Goal: Navigation & Orientation: Find specific page/section

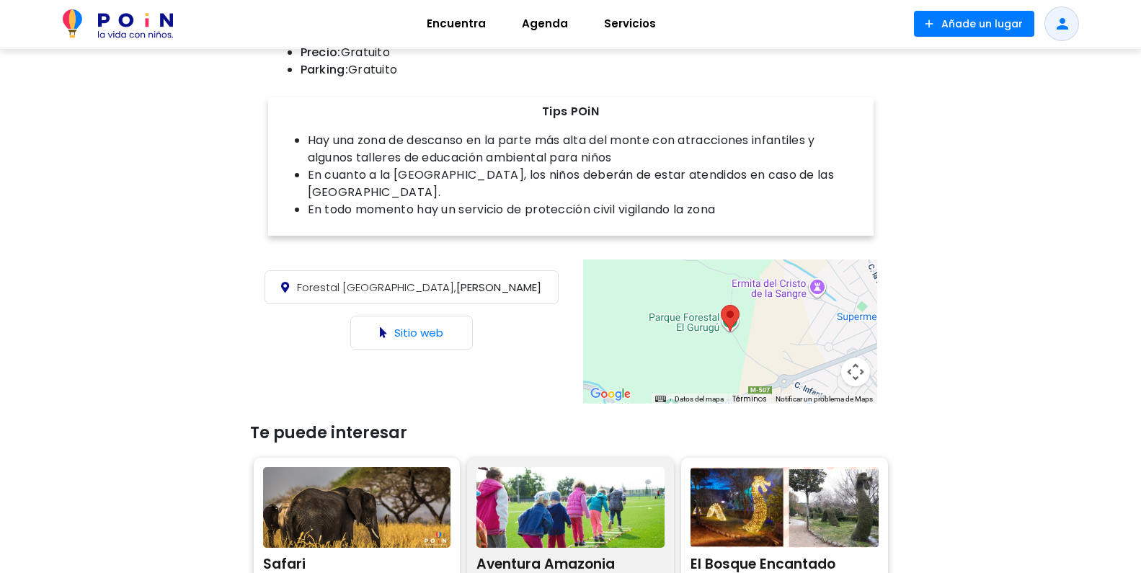
scroll to position [841, 0]
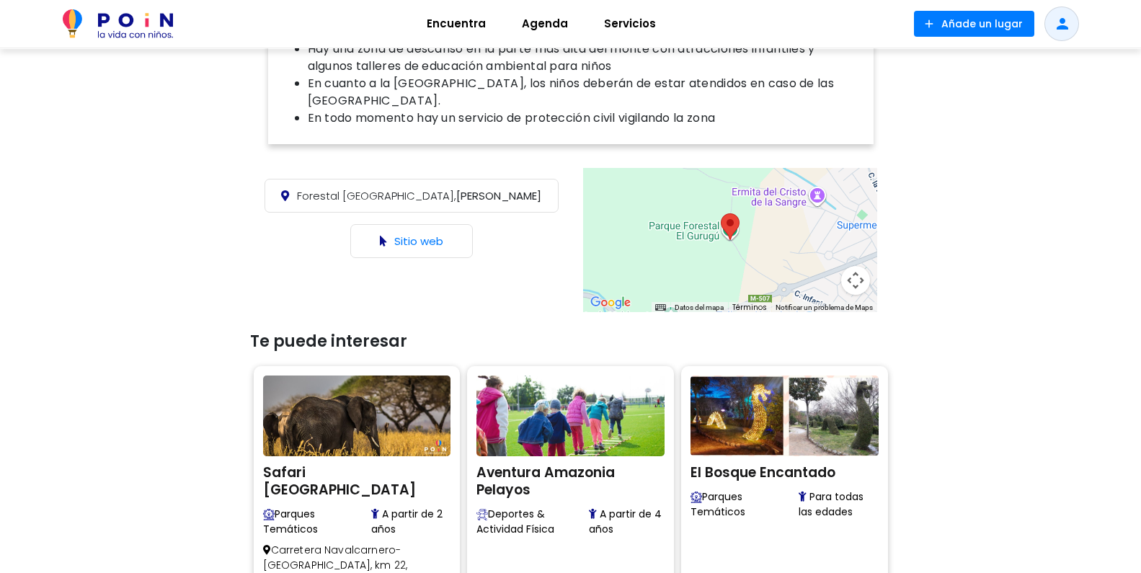
click at [856, 266] on button "Controles de visualización del mapa" at bounding box center [855, 280] width 29 height 29
click at [653, 239] on div at bounding box center [730, 240] width 294 height 144
click at [418, 234] on link "Sitio web" at bounding box center [418, 241] width 49 height 15
click at [792, 221] on menu at bounding box center [783, 244] width 101 height 101
click at [818, 266] on button "Reducir" at bounding box center [819, 280] width 29 height 29
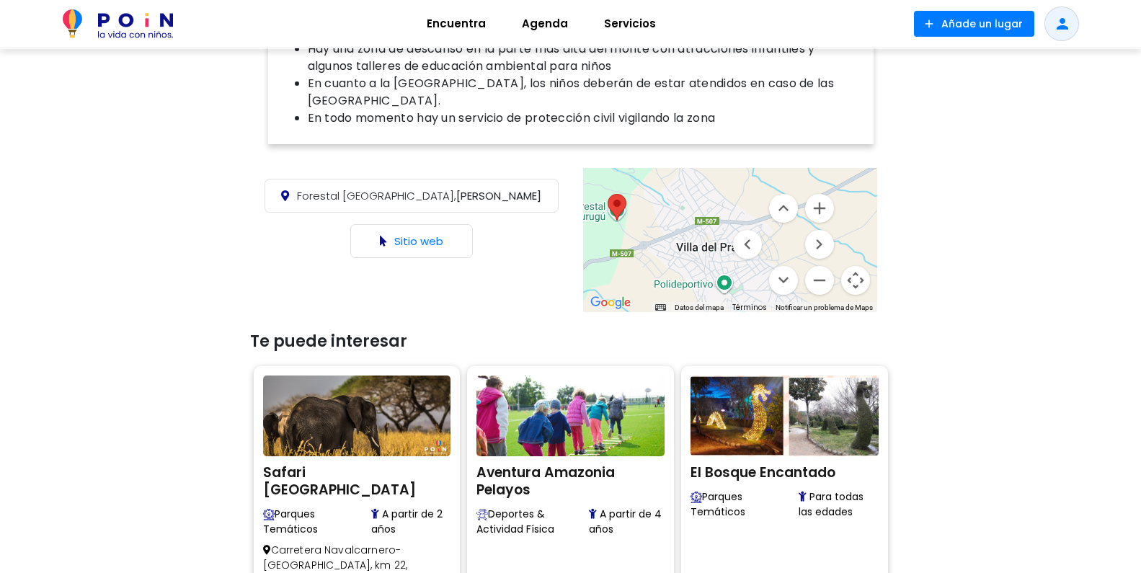
drag, startPoint x: 687, startPoint y: 218, endPoint x: 570, endPoint y: 196, distance: 119.5
click at [570, 196] on div "Forestal [GEOGRAPHIC_DATA], [PERSON_NAME] Sitio web ← Mover a la izquierda → Mo…" at bounding box center [571, 239] width 649 height 151
click at [820, 271] on button "Reducir" at bounding box center [819, 280] width 29 height 29
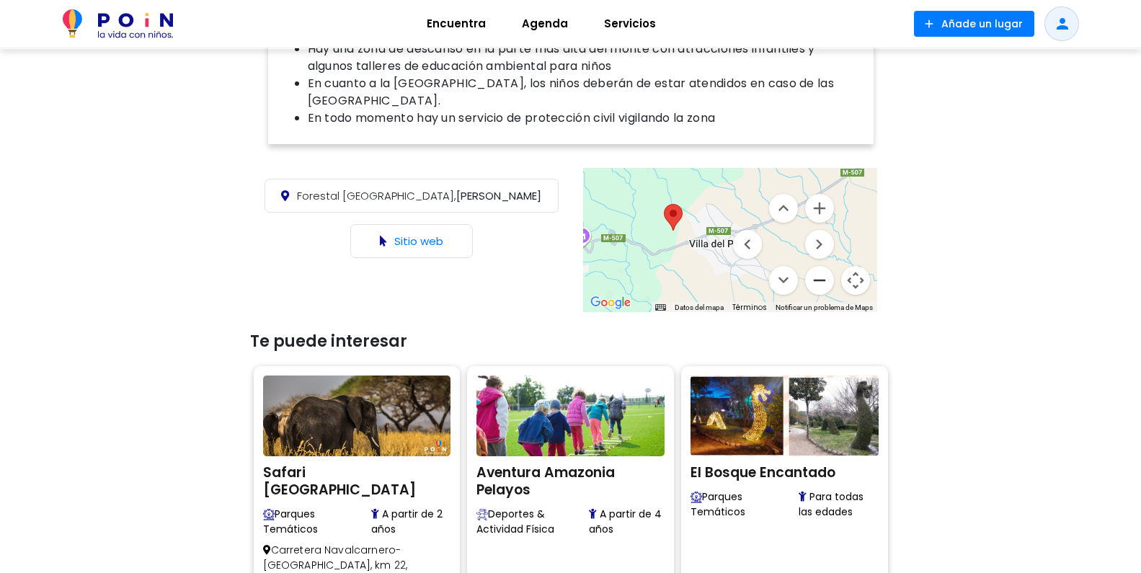
click at [821, 266] on button "Reducir" at bounding box center [819, 280] width 29 height 29
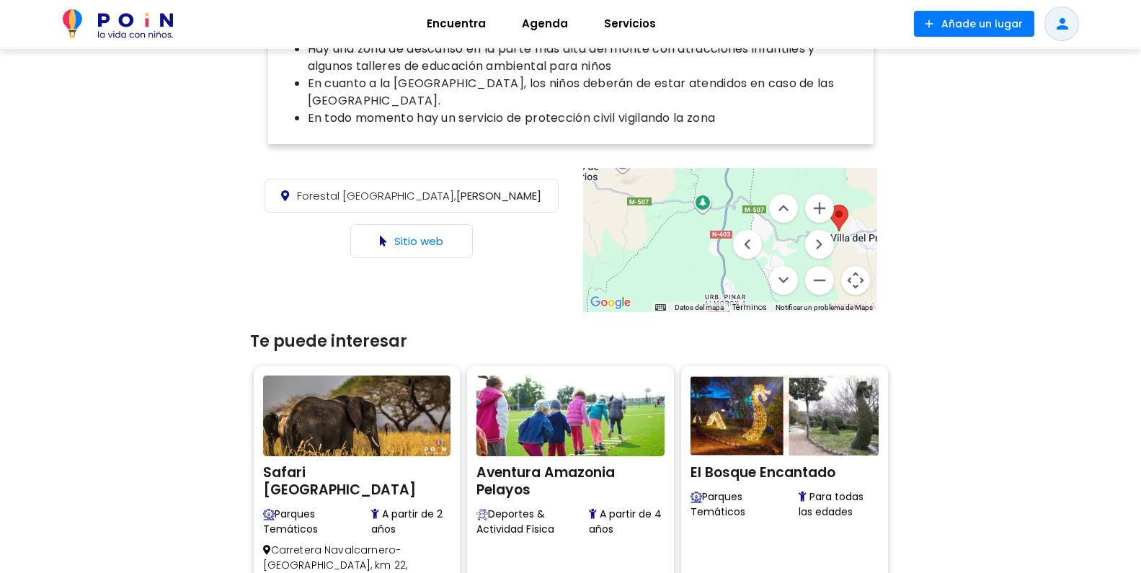
drag, startPoint x: 645, startPoint y: 240, endPoint x: 786, endPoint y: 238, distance: 140.6
click at [786, 238] on div "Datos [PERSON_NAME] Datos [PERSON_NAME] ©2025 Google, Inst. Geogr. Nacional Dat…" at bounding box center [730, 240] width 294 height 144
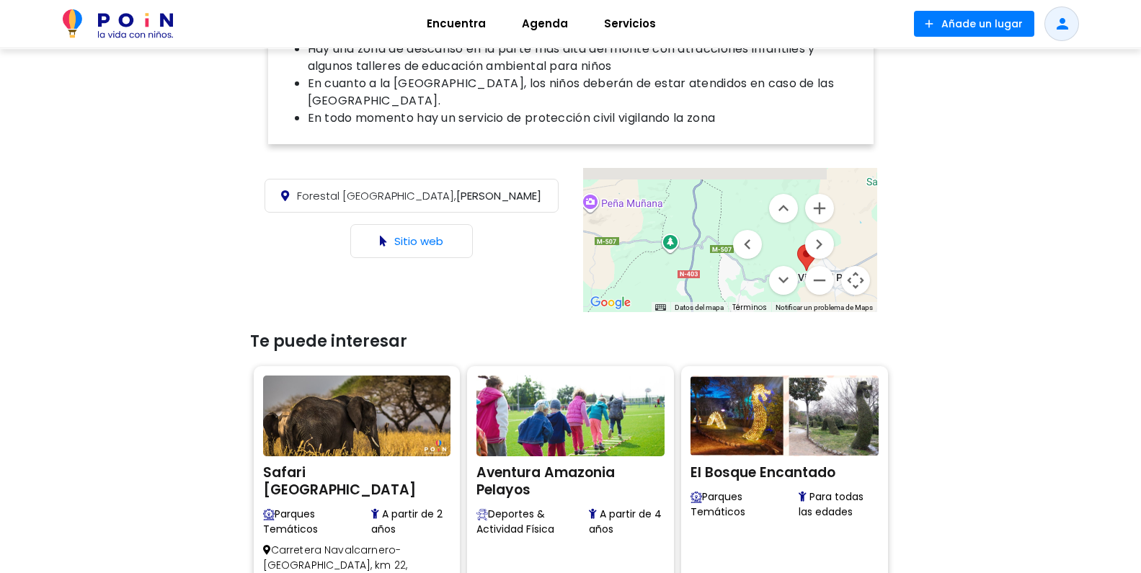
drag, startPoint x: 656, startPoint y: 218, endPoint x: 655, endPoint y: 246, distance: 28.2
click at [619, 262] on div at bounding box center [730, 240] width 294 height 144
click at [668, 228] on div at bounding box center [730, 240] width 294 height 144
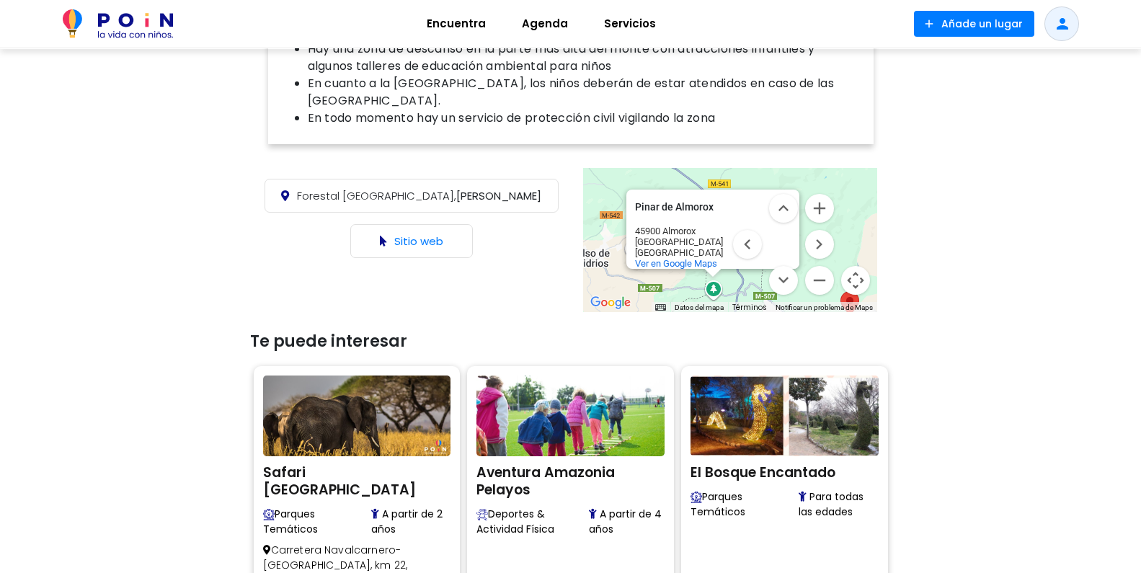
click at [838, 213] on div "[GEOGRAPHIC_DATA] [GEOGRAPHIC_DATA] 45900 Almorox [GEOGRAPHIC_DATA] [GEOGRAPHIC…" at bounding box center [730, 240] width 294 height 144
click at [865, 187] on div "[GEOGRAPHIC_DATA] [GEOGRAPHIC_DATA] 45900 Almorox [GEOGRAPHIC_DATA] [GEOGRAPHIC…" at bounding box center [730, 240] width 294 height 144
click at [784, 194] on button "Mover arriba" at bounding box center [783, 208] width 29 height 29
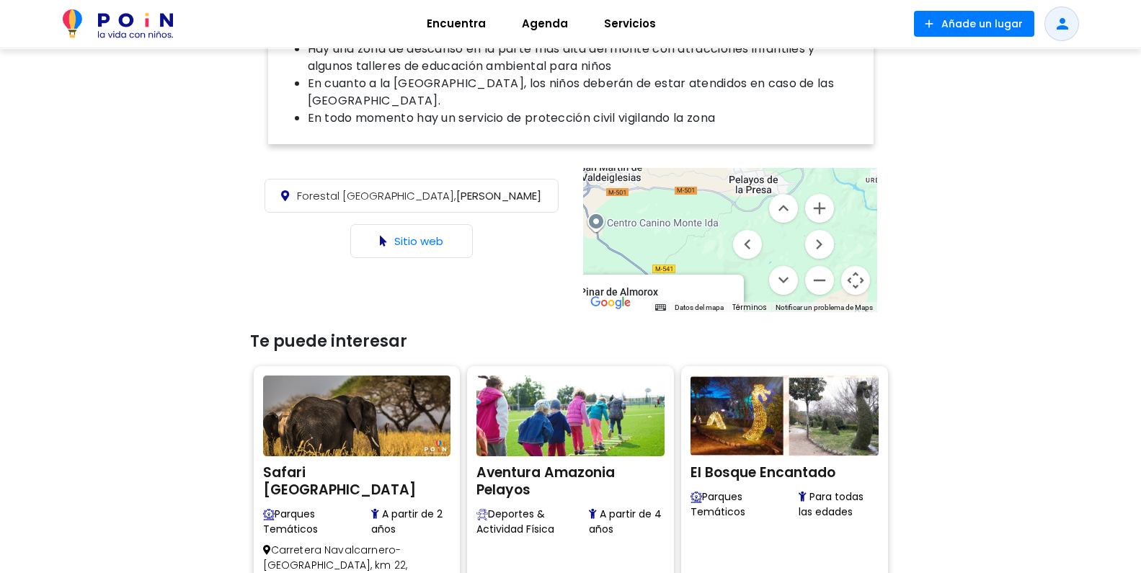
drag, startPoint x: 663, startPoint y: 198, endPoint x: 689, endPoint y: 199, distance: 25.3
click at [606, 211] on div "[GEOGRAPHIC_DATA] [GEOGRAPHIC_DATA] 45900 Almorox [GEOGRAPHIC_DATA] [GEOGRAPHIC…" at bounding box center [730, 240] width 294 height 144
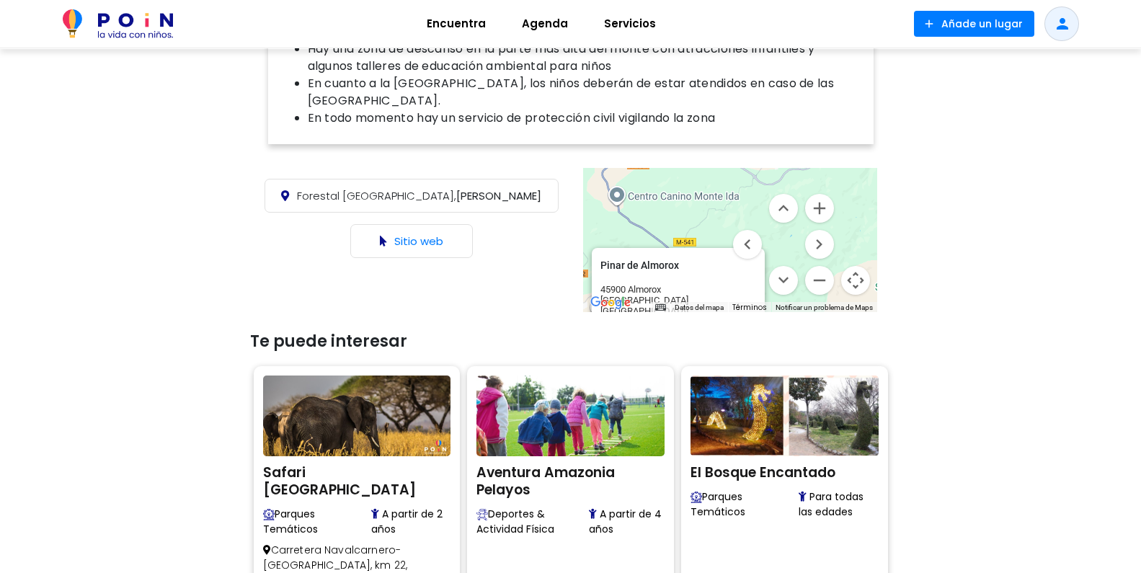
drag, startPoint x: 632, startPoint y: 185, endPoint x: 643, endPoint y: 181, distance: 11.6
click at [643, 181] on div "[GEOGRAPHIC_DATA] [GEOGRAPHIC_DATA] 45900 Almorox [GEOGRAPHIC_DATA] [GEOGRAPHIC…" at bounding box center [730, 240] width 294 height 144
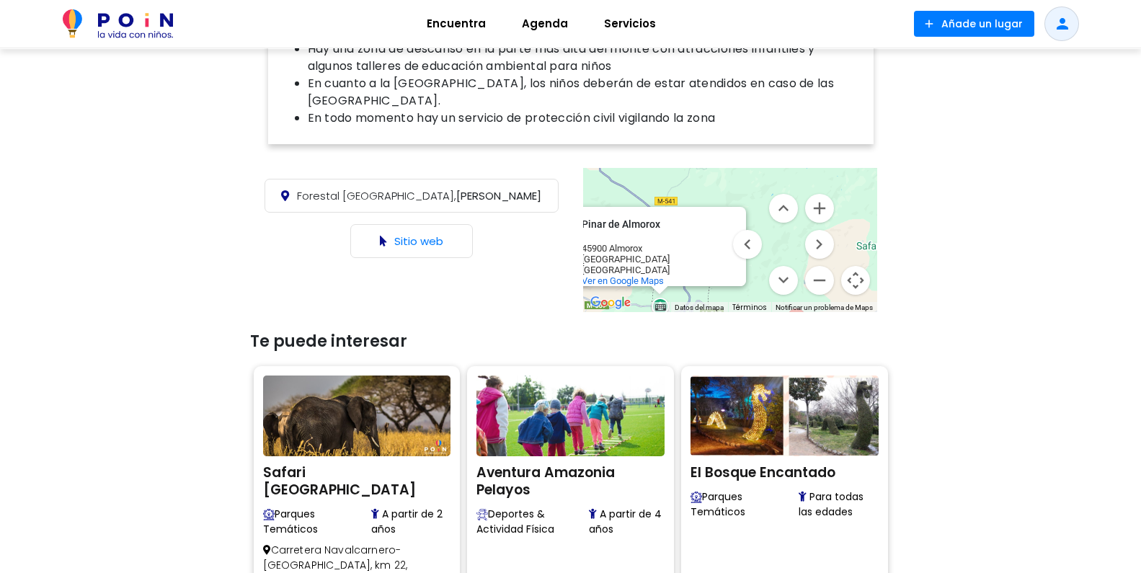
drag, startPoint x: 704, startPoint y: 184, endPoint x: 676, endPoint y: 172, distance: 30.7
click at [676, 140] on div "< Lugares / Naturaleza con niños [GEOGRAPHIC_DATA] con Niños share Compartir A …" at bounding box center [571, 29] width 649 height 1644
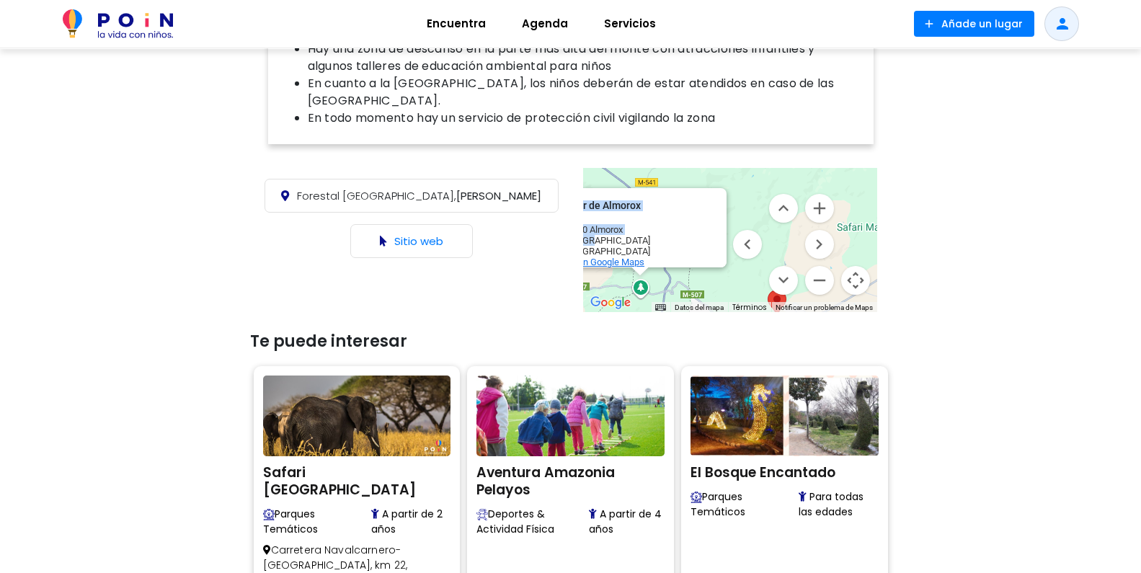
drag, startPoint x: 706, startPoint y: 211, endPoint x: 701, endPoint y: 233, distance: 22.1
click at [707, 168] on div "[GEOGRAPHIC_DATA] [GEOGRAPHIC_DATA] 45900 Almorox [GEOGRAPHIC_DATA] [GEOGRAPHIC…" at bounding box center [730, 240] width 294 height 144
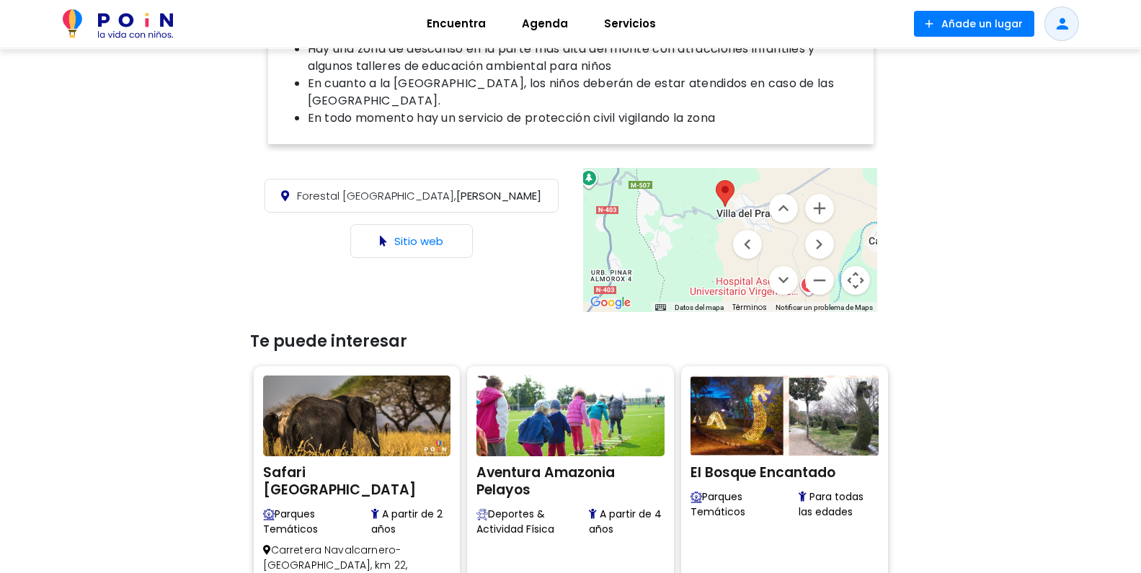
drag, startPoint x: 689, startPoint y: 254, endPoint x: 637, endPoint y: 147, distance: 118.7
click at [637, 164] on div "Forestal [GEOGRAPHIC_DATA], [PERSON_NAME] Sitio web ← Mover a la izquierda → Mo…" at bounding box center [571, 239] width 649 height 151
click at [704, 226] on div "[GEOGRAPHIC_DATA] [GEOGRAPHIC_DATA] 45900 Almorox [GEOGRAPHIC_DATA] [GEOGRAPHIC…" at bounding box center [730, 240] width 294 height 144
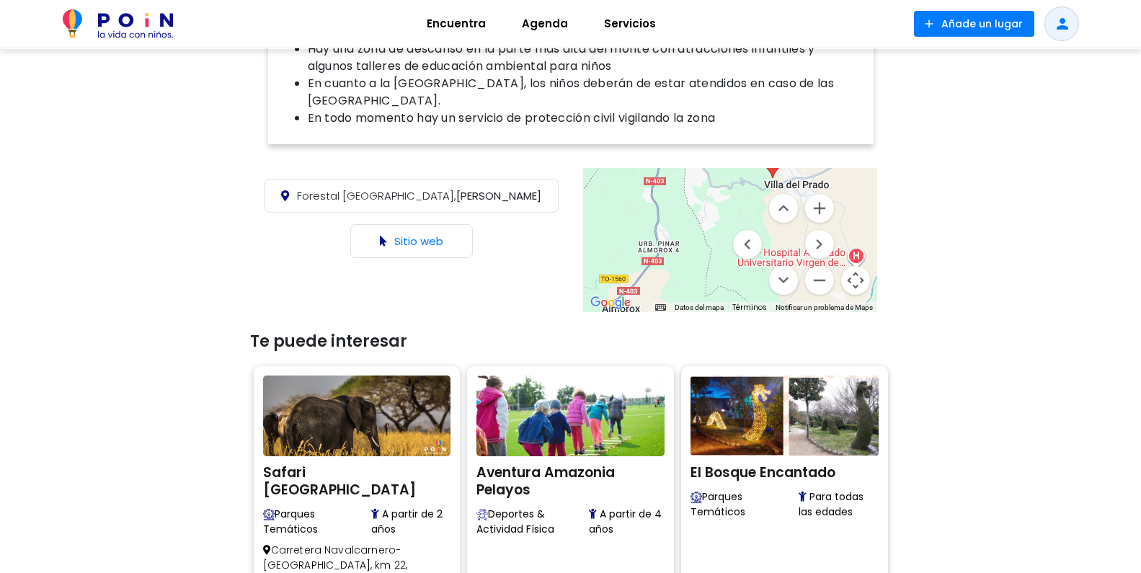
drag, startPoint x: 703, startPoint y: 213, endPoint x: 736, endPoint y: 179, distance: 47.9
click at [739, 184] on div "[GEOGRAPHIC_DATA] [GEOGRAPHIC_DATA] 45900 Almorox [GEOGRAPHIC_DATA] [GEOGRAPHIC…" at bounding box center [730, 240] width 294 height 144
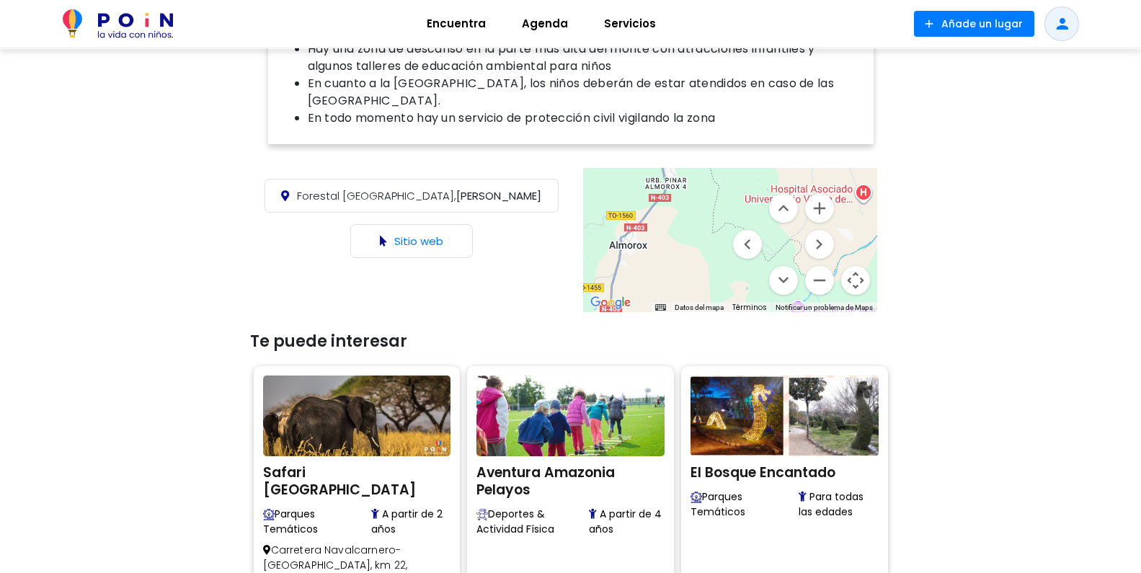
drag, startPoint x: 658, startPoint y: 245, endPoint x: 663, endPoint y: 188, distance: 57.2
click at [663, 188] on div "[GEOGRAPHIC_DATA] [GEOGRAPHIC_DATA] 45900 Almorox [GEOGRAPHIC_DATA] [GEOGRAPHIC…" at bounding box center [730, 240] width 294 height 144
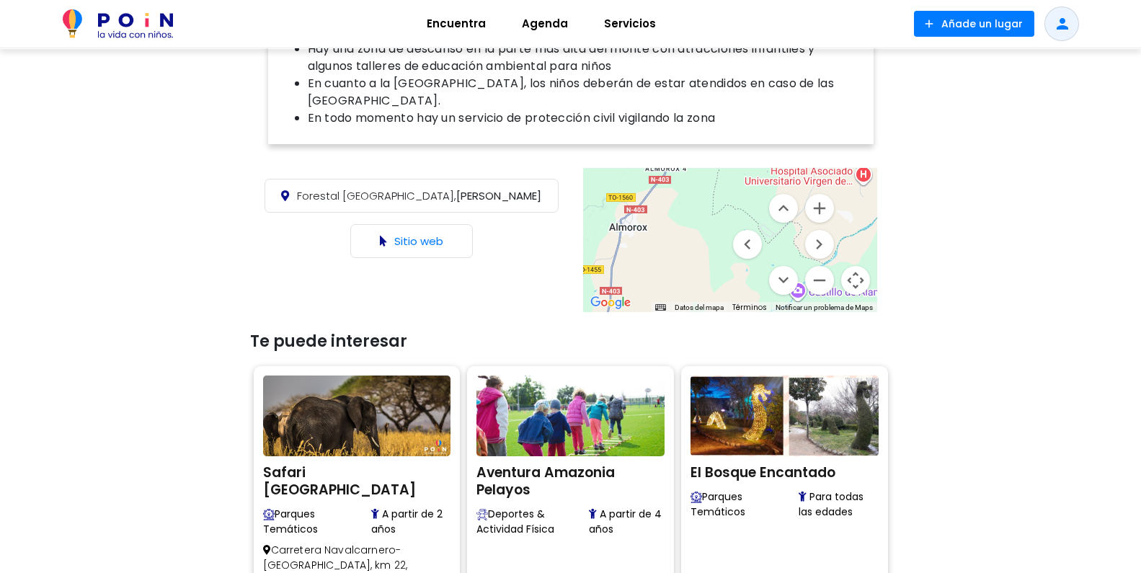
drag, startPoint x: 651, startPoint y: 233, endPoint x: 651, endPoint y: 220, distance: 13.0
click at [651, 220] on div "[GEOGRAPHIC_DATA] [GEOGRAPHIC_DATA] 45900 Almorox [GEOGRAPHIC_DATA] [GEOGRAPHIC…" at bounding box center [730, 240] width 294 height 144
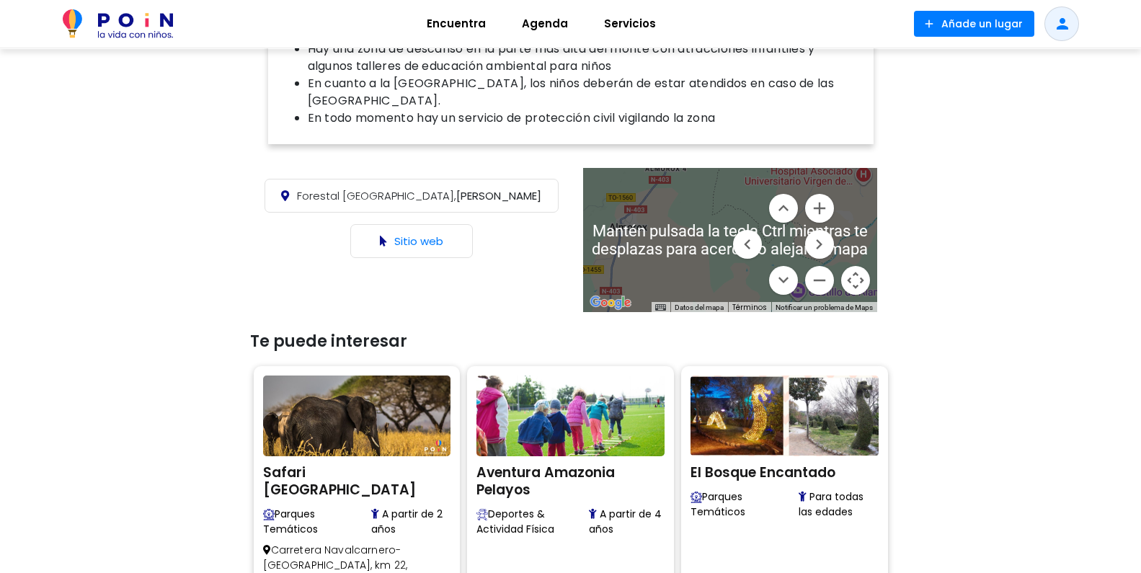
scroll to position [961, 0]
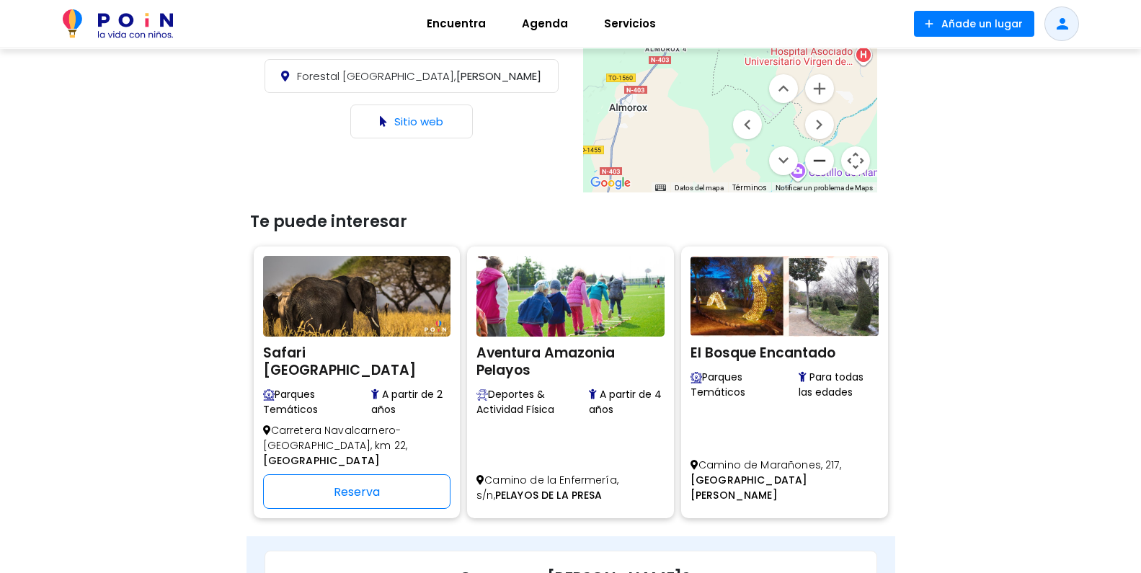
click at [812, 149] on button "Reducir" at bounding box center [819, 160] width 29 height 29
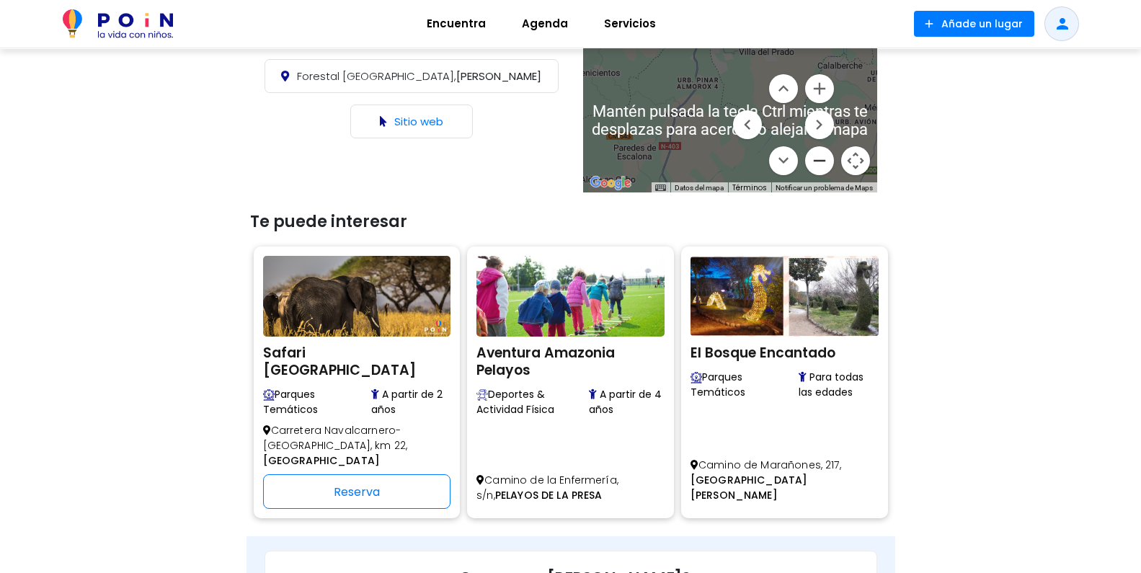
scroll to position [841, 0]
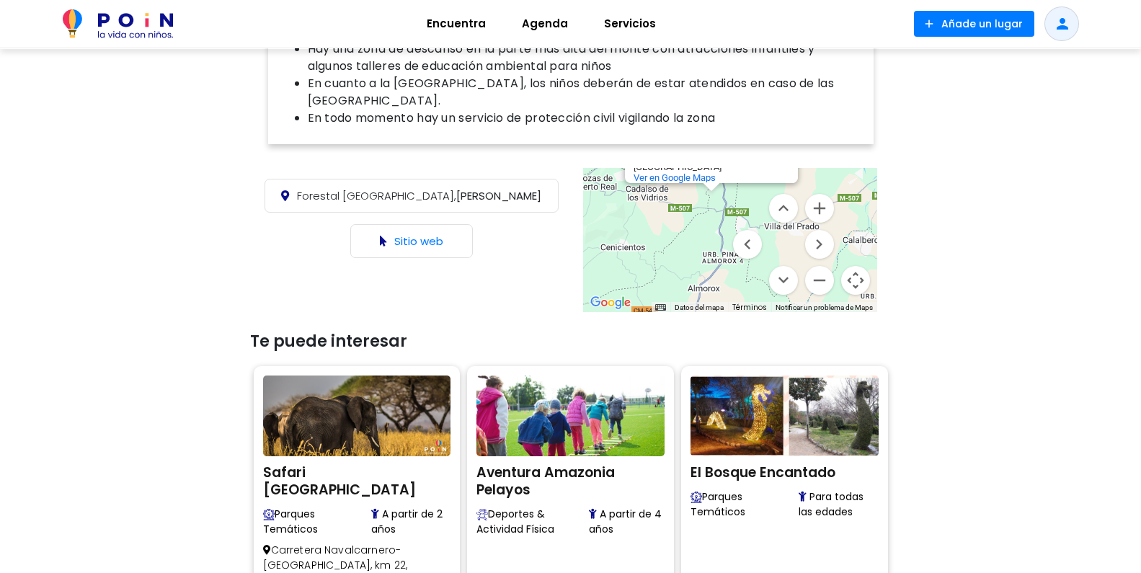
drag, startPoint x: 661, startPoint y: 226, endPoint x: 634, endPoint y: 229, distance: 26.8
click at [670, 255] on div "[GEOGRAPHIC_DATA] [GEOGRAPHIC_DATA] 45900 Almorox [GEOGRAPHIC_DATA] [GEOGRAPHIC…" at bounding box center [730, 240] width 294 height 144
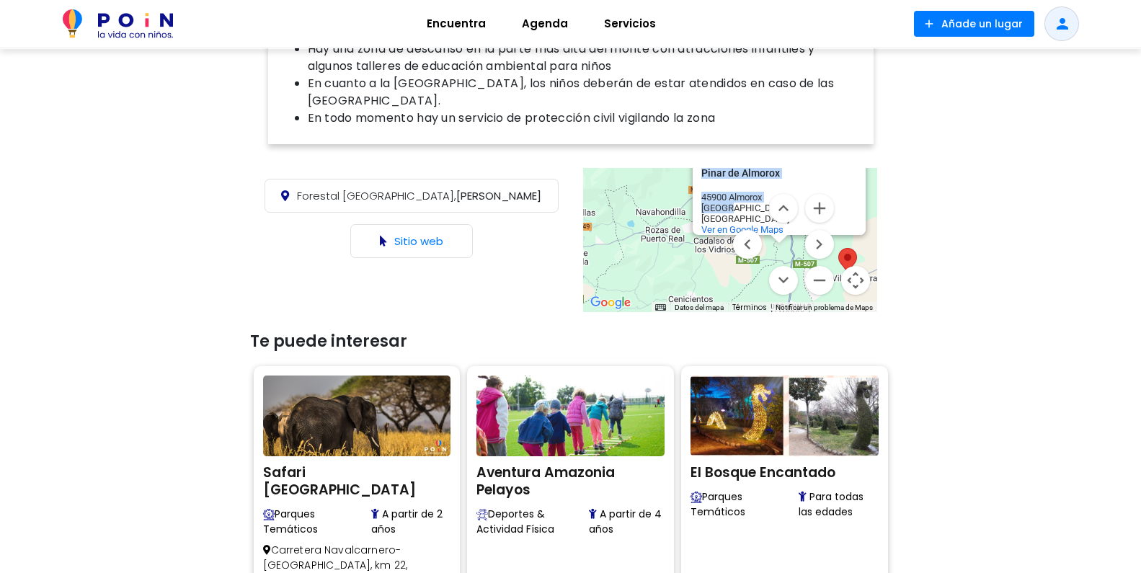
drag, startPoint x: 675, startPoint y: 272, endPoint x: 687, endPoint y: 275, distance: 12.8
click at [689, 279] on div "[GEOGRAPHIC_DATA] [GEOGRAPHIC_DATA] 45900 Almorox [GEOGRAPHIC_DATA] [GEOGRAPHIC…" at bounding box center [730, 240] width 294 height 144
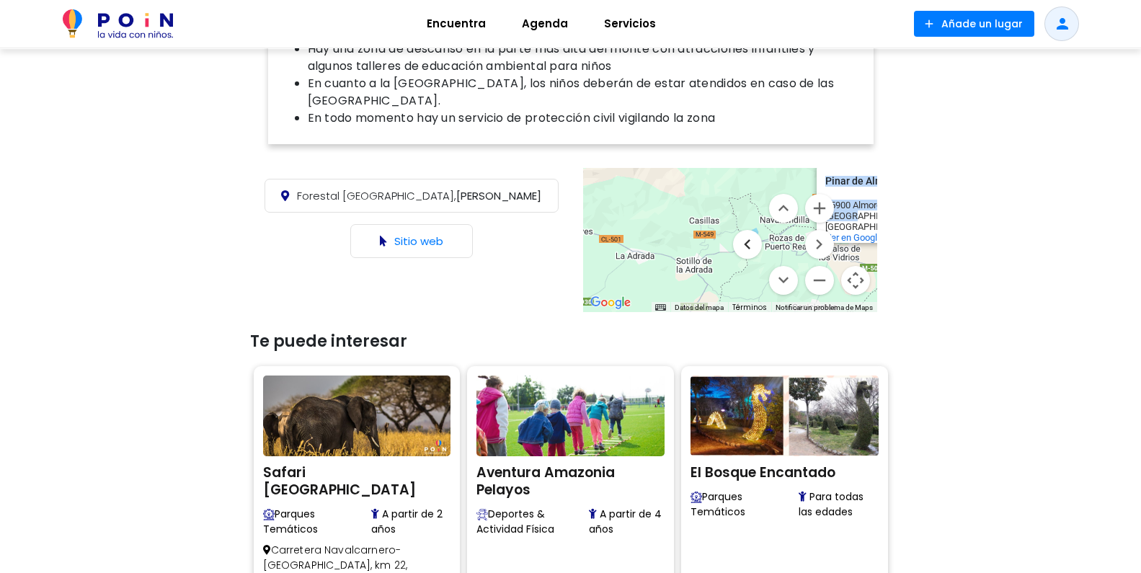
drag, startPoint x: 733, startPoint y: 233, endPoint x: 751, endPoint y: 233, distance: 18.0
click at [751, 233] on div "[GEOGRAPHIC_DATA] [GEOGRAPHIC_DATA] 45900 Almorox [GEOGRAPHIC_DATA] [GEOGRAPHIC…" at bounding box center [730, 240] width 294 height 144
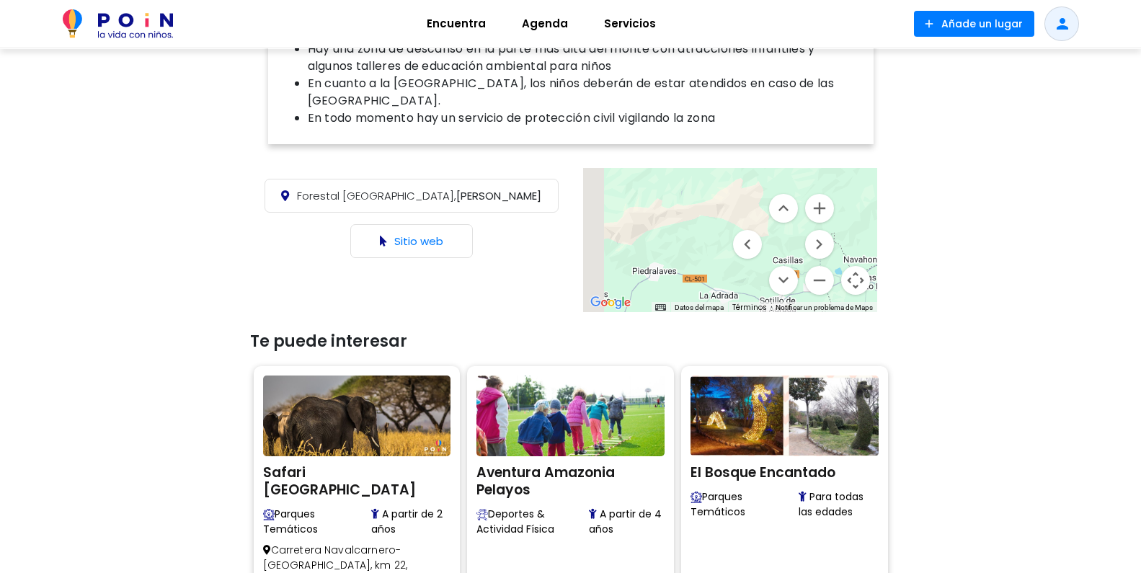
drag, startPoint x: 642, startPoint y: 229, endPoint x: 727, endPoint y: 268, distance: 92.9
click at [728, 274] on div "[GEOGRAPHIC_DATA] [GEOGRAPHIC_DATA] 45900 Almorox [GEOGRAPHIC_DATA] [GEOGRAPHIC…" at bounding box center [730, 240] width 294 height 144
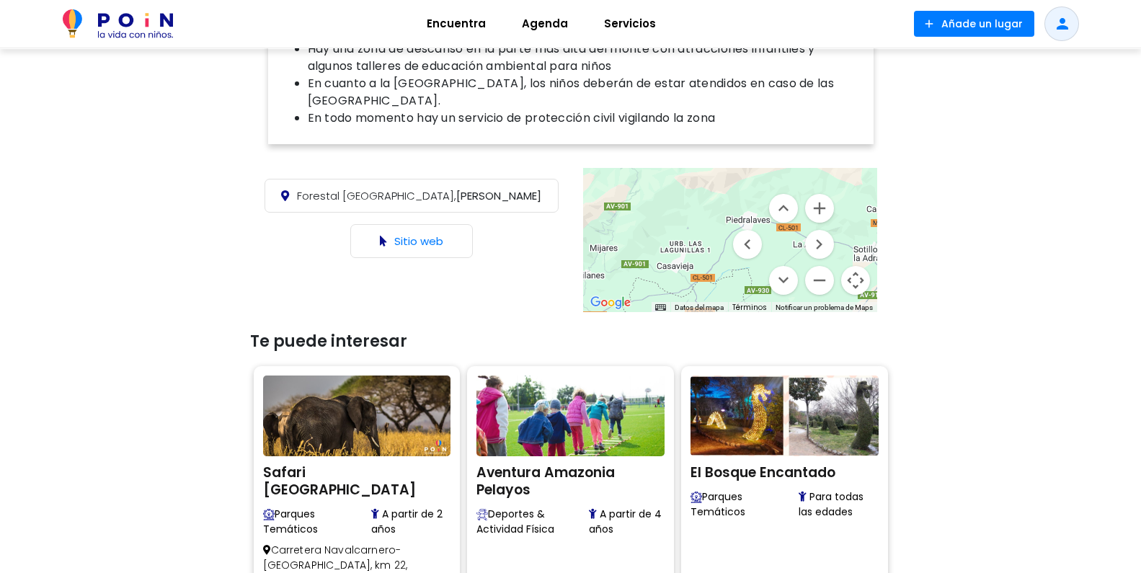
drag, startPoint x: 650, startPoint y: 239, endPoint x: 726, endPoint y: 180, distance: 96.2
click at [726, 180] on div "[GEOGRAPHIC_DATA] [GEOGRAPHIC_DATA] 45900 Almorox [GEOGRAPHIC_DATA] [GEOGRAPHIC…" at bounding box center [730, 240] width 294 height 144
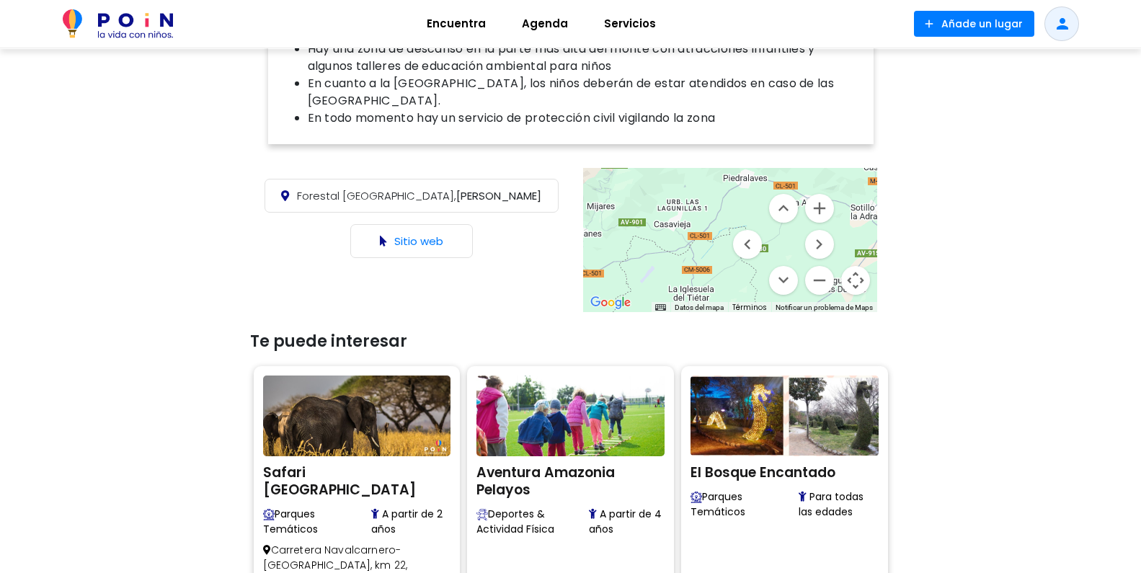
drag, startPoint x: 709, startPoint y: 216, endPoint x: 699, endPoint y: 184, distance: 33.3
click at [699, 184] on div "[GEOGRAPHIC_DATA] [GEOGRAPHIC_DATA] 45900 Almorox [GEOGRAPHIC_DATA] [GEOGRAPHIC…" at bounding box center [730, 240] width 294 height 144
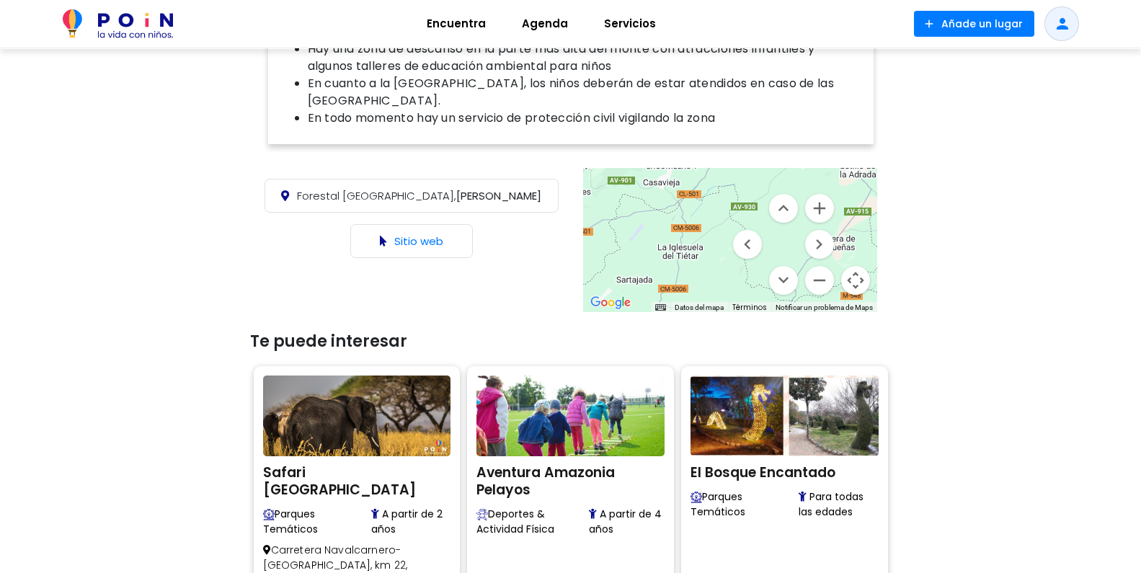
drag, startPoint x: 701, startPoint y: 190, endPoint x: 696, endPoint y: 209, distance: 20.1
click at [699, 186] on div "[GEOGRAPHIC_DATA] [GEOGRAPHIC_DATA] 45900 Almorox [GEOGRAPHIC_DATA] [GEOGRAPHIC…" at bounding box center [730, 240] width 294 height 144
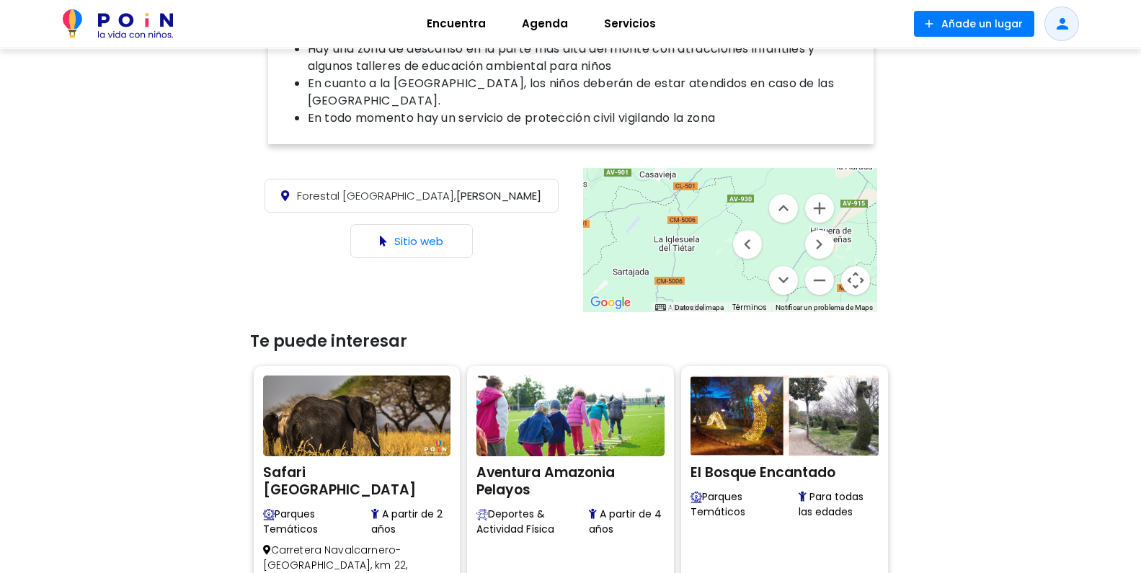
drag, startPoint x: 689, startPoint y: 229, endPoint x: 698, endPoint y: 202, distance: 29.0
click at [698, 201] on div "[GEOGRAPHIC_DATA] [GEOGRAPHIC_DATA] 45900 Almorox [GEOGRAPHIC_DATA] [GEOGRAPHIC…" at bounding box center [730, 240] width 294 height 144
